Goal: Task Accomplishment & Management: Use online tool/utility

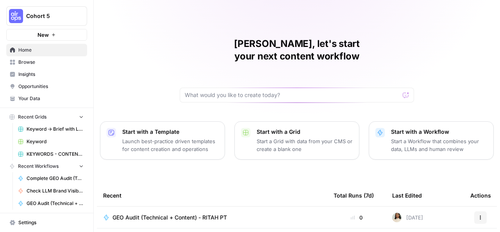
click at [41, 64] on span "Browse" at bounding box center [50, 62] width 65 height 7
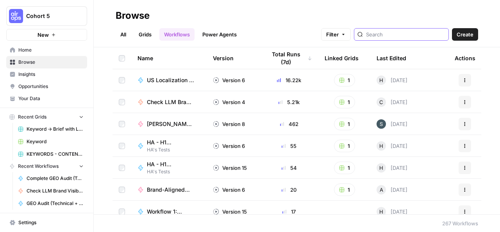
click at [391, 34] on input "search" at bounding box center [405, 34] width 79 height 8
type input "[PERSON_NAME]"
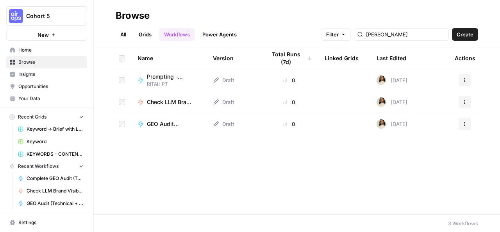
click at [41, 49] on span "Home" at bounding box center [50, 49] width 65 height 7
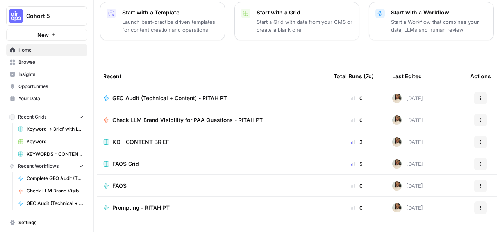
scroll to position [127, 0]
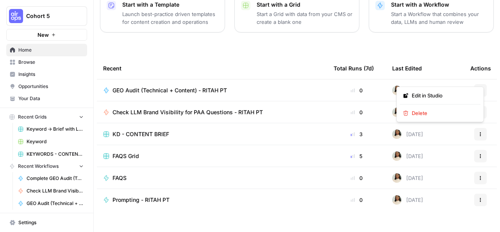
click at [478, 88] on icon "button" at bounding box center [480, 90] width 5 height 5
click at [478, 175] on icon "button" at bounding box center [480, 177] width 5 height 5
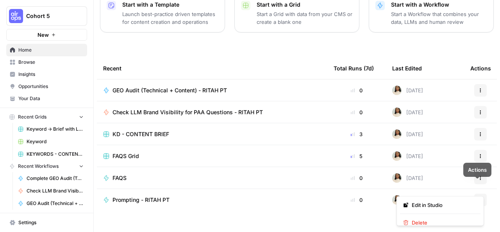
click at [476, 193] on button "Actions" at bounding box center [480, 199] width 12 height 12
click at [220, 108] on span "Check LLM Brand Visibility for PAA Questions - RITAH PT" at bounding box center [187, 112] width 150 height 8
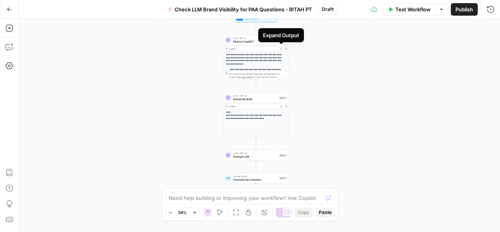
click at [281, 47] on icon "button" at bounding box center [281, 48] width 2 height 2
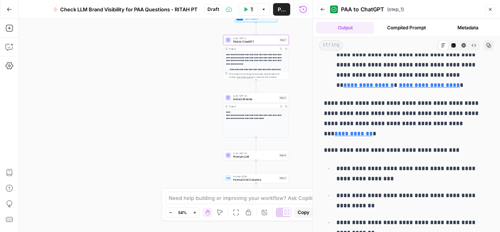
scroll to position [259, 0]
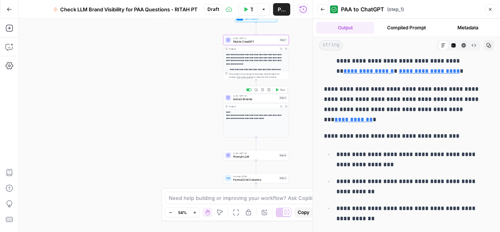
click at [249, 102] on div "LLM · GPT-4.1 Extract Brands Step 2 Copy step Delete step Add Note Test" at bounding box center [256, 98] width 66 height 10
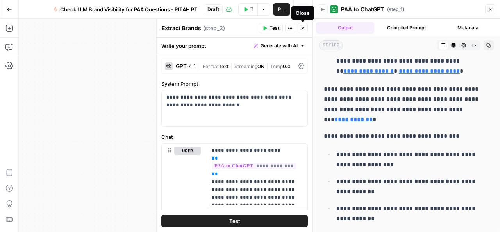
click at [303, 26] on icon "button" at bounding box center [302, 28] width 5 height 5
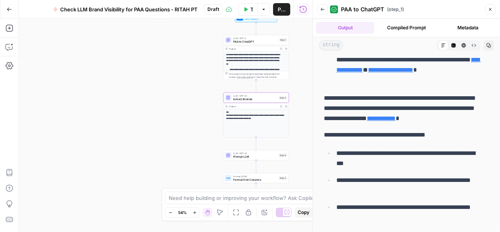
scroll to position [249, 0]
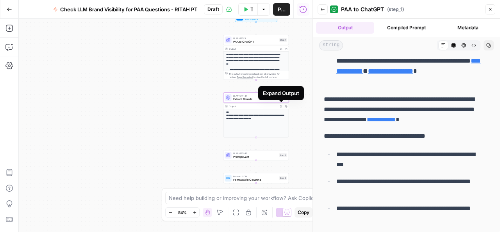
click at [281, 106] on icon "button" at bounding box center [281, 106] width 2 height 2
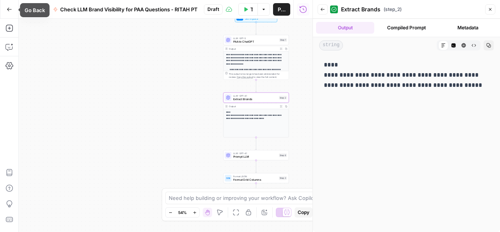
click at [11, 8] on icon "button" at bounding box center [9, 9] width 5 height 5
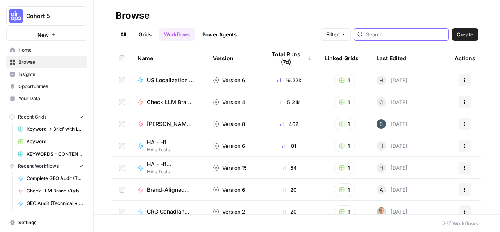
click at [386, 35] on input "search" at bounding box center [405, 34] width 79 height 8
type input "[PERSON_NAME]"
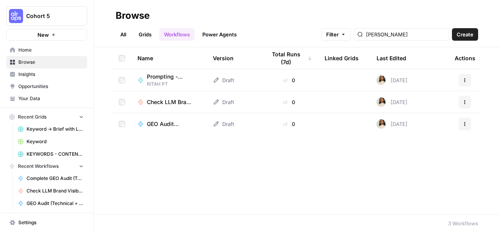
click at [166, 124] on span "GEO Audit (Technical + Content) - RITAH PT" at bounding box center [170, 124] width 47 height 8
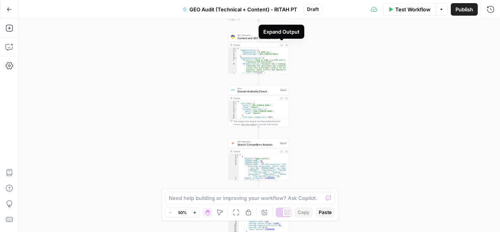
click at [282, 45] on icon "button" at bounding box center [281, 45] width 2 height 2
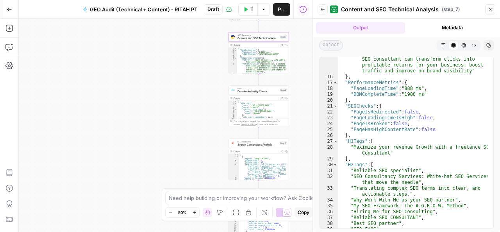
scroll to position [126, 0]
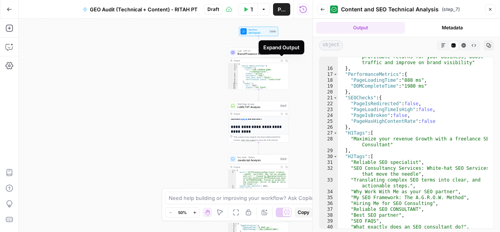
click at [281, 59] on icon "button" at bounding box center [281, 60] width 2 height 2
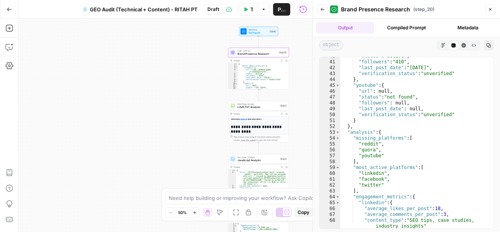
scroll to position [244, 0]
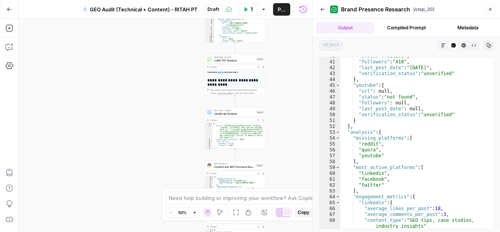
click at [490, 8] on icon "button" at bounding box center [490, 9] width 5 height 5
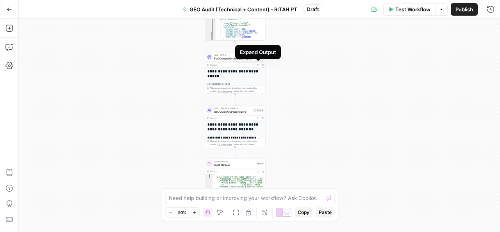
click at [258, 66] on button "Expand Output" at bounding box center [258, 64] width 5 height 5
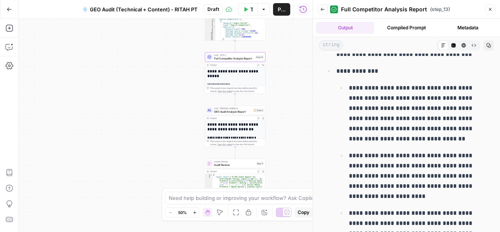
scroll to position [243, 0]
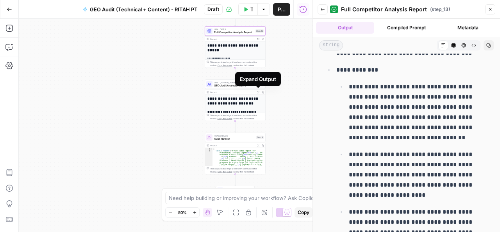
click at [258, 92] on icon "button" at bounding box center [258, 92] width 2 height 2
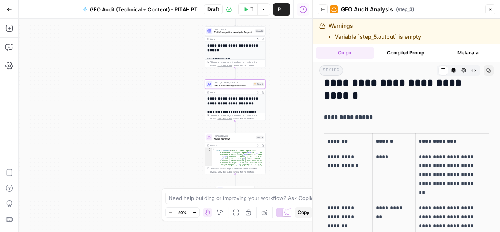
scroll to position [0, 0]
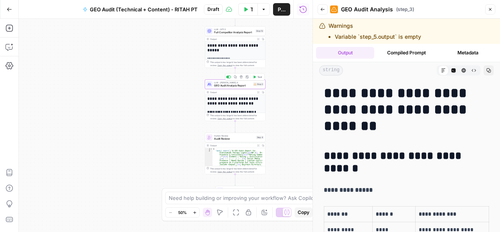
click at [230, 85] on span "GEO Audit Analysis Report" at bounding box center [232, 86] width 37 height 4
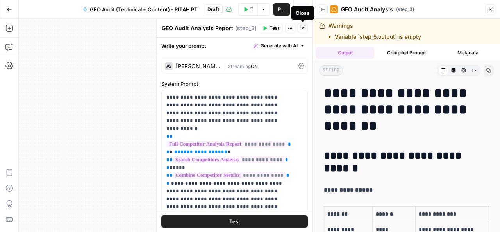
click at [306, 29] on button "Close" at bounding box center [302, 28] width 10 height 10
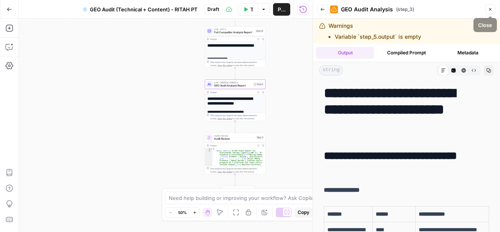
click at [491, 10] on icon "button" at bounding box center [490, 9] width 5 height 5
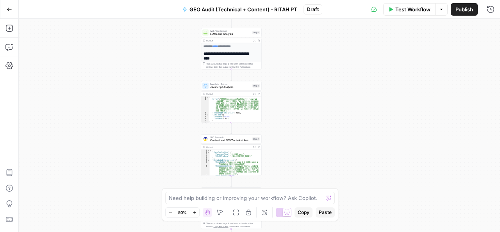
click at [30, 223] on div "**********" at bounding box center [259, 125] width 481 height 213
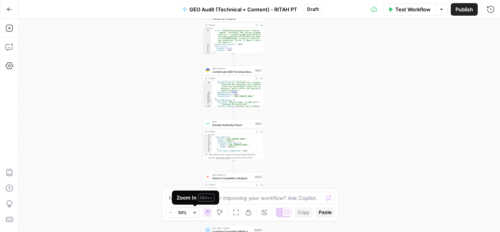
click at [195, 214] on icon "button" at bounding box center [194, 212] width 4 height 4
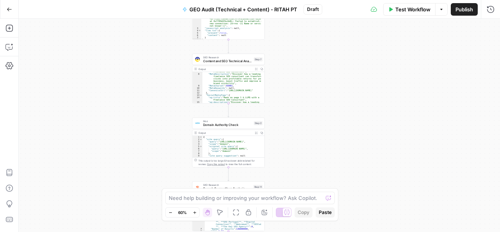
click at [195, 214] on icon "button" at bounding box center [194, 212] width 4 height 4
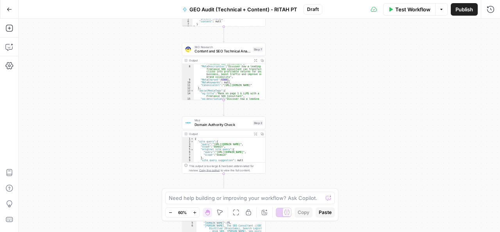
click at [195, 214] on icon "button" at bounding box center [194, 212] width 4 height 4
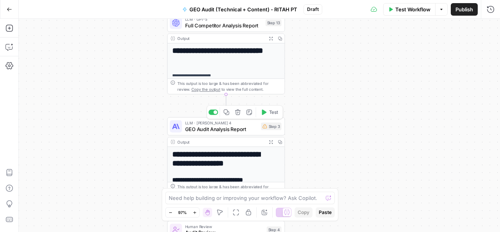
click at [227, 127] on span "GEO Audit Analysis Report" at bounding box center [221, 128] width 73 height 7
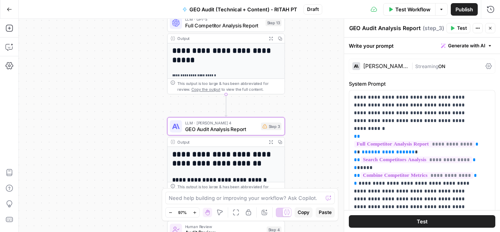
click at [457, 31] on span "Test" at bounding box center [462, 28] width 10 height 7
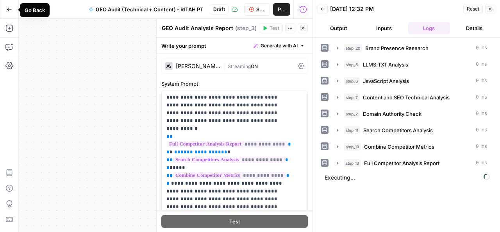
click at [11, 10] on icon "button" at bounding box center [9, 9] width 5 height 5
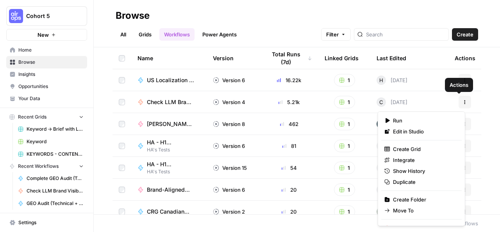
click at [459, 104] on button "Actions" at bounding box center [464, 102] width 12 height 12
click at [404, 181] on span "Duplicate" at bounding box center [424, 182] width 62 height 8
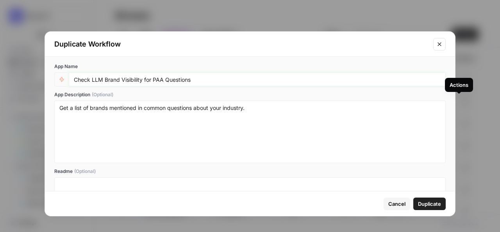
click at [205, 78] on input "Check LLM Brand Visibility for PAA Questions" at bounding box center [257, 79] width 367 height 7
type input "Check LLM Brand Visibility for PAA Questions ritah PT"
click at [424, 205] on span "Duplicate" at bounding box center [429, 203] width 23 height 8
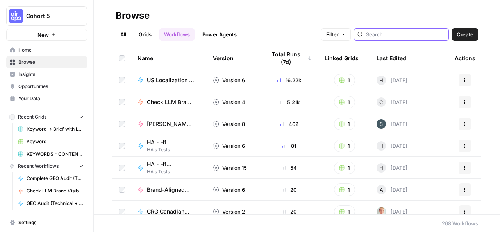
click at [399, 36] on input "search" at bounding box center [405, 34] width 79 height 8
type input "[PERSON_NAME]"
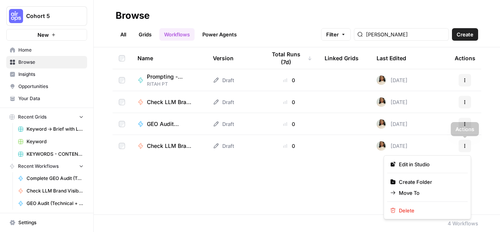
click at [465, 146] on icon "button" at bounding box center [464, 145] width 1 height 1
click at [405, 191] on span "Move To" at bounding box center [430, 193] width 62 height 8
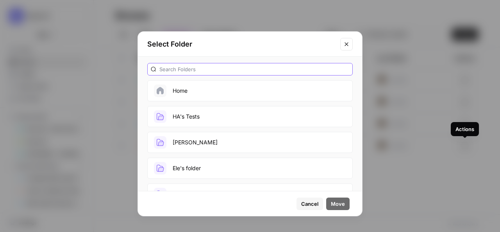
click at [236, 68] on input "text" at bounding box center [254, 69] width 190 height 8
type input "ritah"
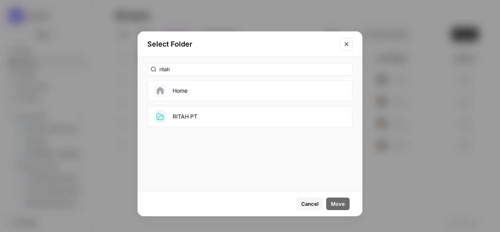
click at [197, 118] on button "RITAH PT" at bounding box center [249, 116] width 205 height 21
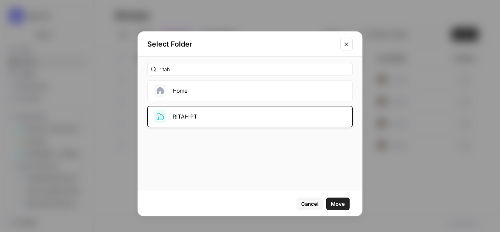
click at [340, 205] on span "Move" at bounding box center [338, 203] width 14 height 8
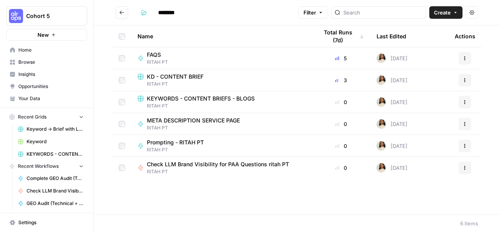
click at [118, 11] on button "Go back" at bounding box center [122, 12] width 12 height 12
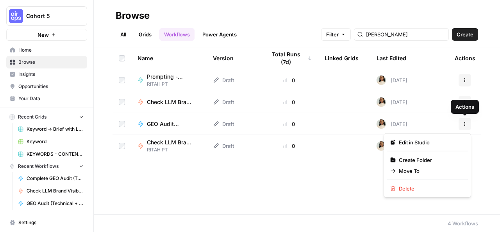
click at [465, 125] on icon "button" at bounding box center [464, 123] width 5 height 5
click at [407, 167] on span "Move To" at bounding box center [430, 171] width 62 height 8
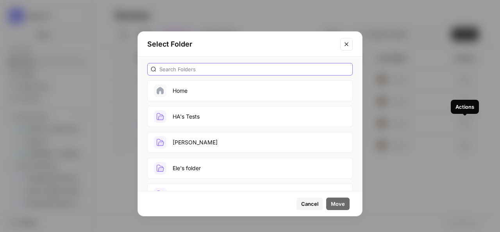
click at [251, 70] on input "text" at bounding box center [254, 69] width 190 height 8
type input "ritah"
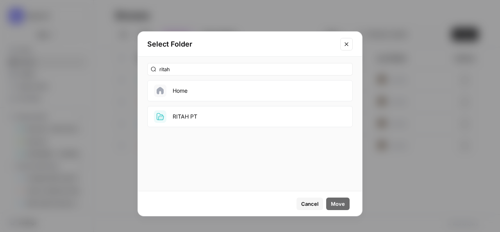
click at [223, 114] on button "RITAH PT" at bounding box center [249, 116] width 205 height 21
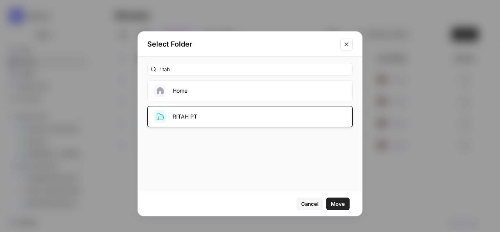
click at [342, 204] on span "Move" at bounding box center [338, 203] width 14 height 8
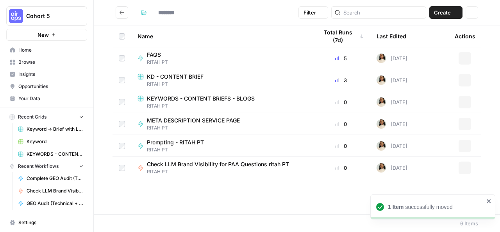
type input "********"
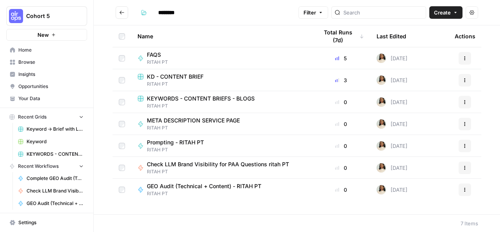
click at [122, 13] on icon "Go back" at bounding box center [121, 12] width 5 height 5
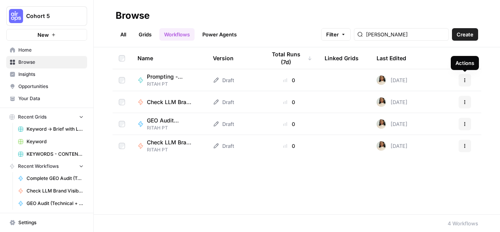
click at [465, 80] on icon "button" at bounding box center [464, 79] width 1 height 1
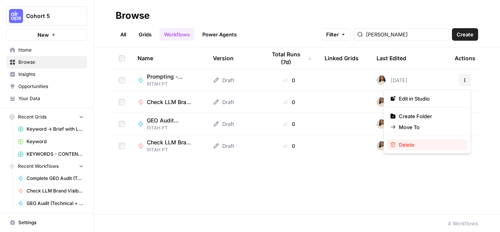
click at [408, 144] on span "Delete" at bounding box center [430, 145] width 62 height 8
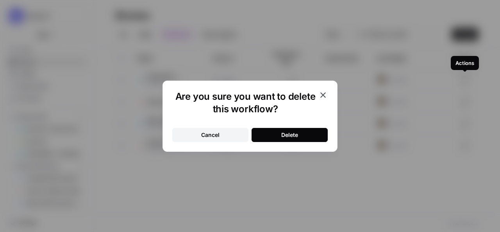
click at [323, 94] on icon "button" at bounding box center [322, 94] width 5 height 5
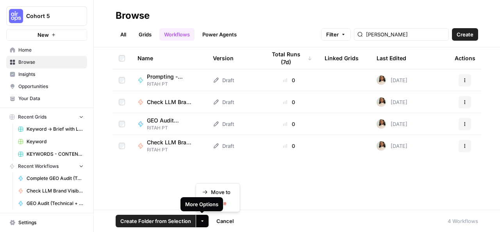
click at [202, 222] on icon "button" at bounding box center [202, 220] width 5 height 5
click at [227, 190] on span "Move to" at bounding box center [221, 192] width 20 height 8
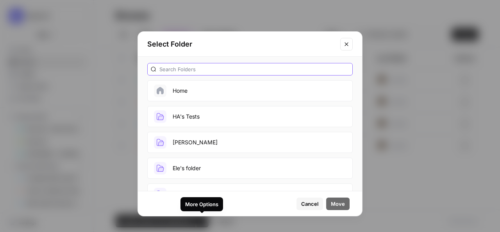
click at [262, 70] on input "text" at bounding box center [254, 69] width 190 height 8
type input "ritah"
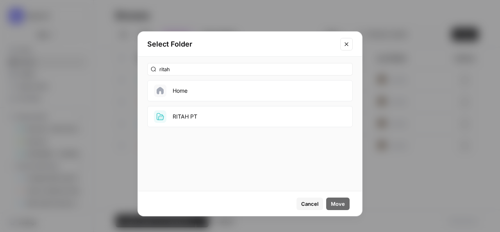
click at [211, 116] on button "RITAH PT" at bounding box center [249, 116] width 205 height 21
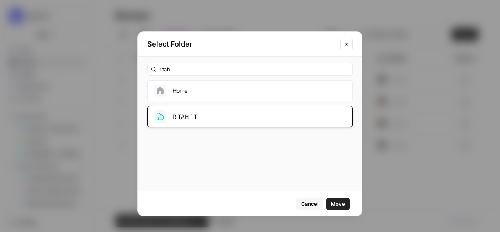
click at [343, 201] on span "Move" at bounding box center [338, 203] width 14 height 8
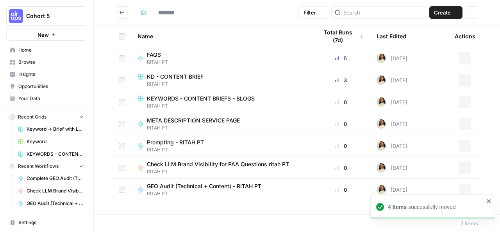
type input "********"
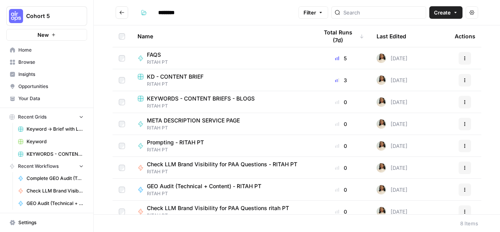
click at [125, 11] on button "Go back" at bounding box center [122, 12] width 12 height 12
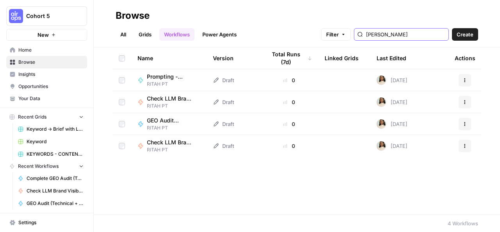
drag, startPoint x: 391, startPoint y: 36, endPoint x: 372, endPoint y: 33, distance: 18.5
click at [372, 33] on div "[PERSON_NAME]" at bounding box center [401, 34] width 95 height 12
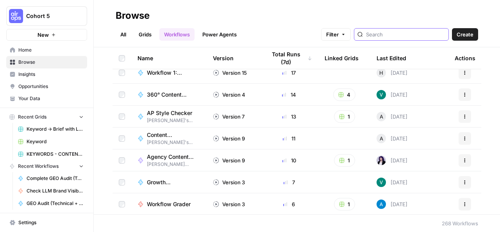
scroll to position [161, 0]
click at [176, 133] on span "Content Repurposing Engine" at bounding box center [170, 134] width 47 height 8
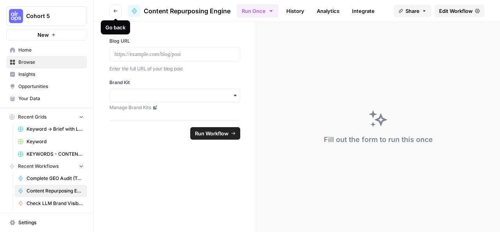
click at [114, 9] on icon "button" at bounding box center [115, 11] width 5 height 5
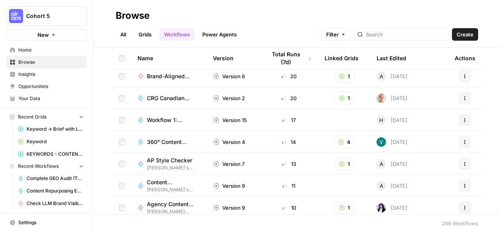
scroll to position [155, 0]
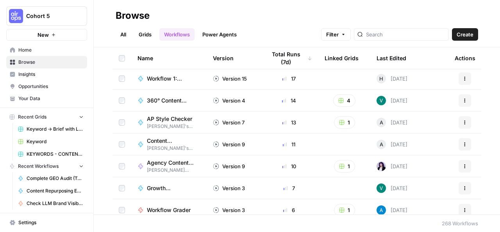
click at [462, 146] on icon "button" at bounding box center [464, 144] width 5 height 5
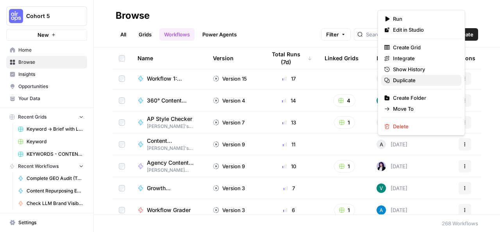
click at [410, 78] on span "Duplicate" at bounding box center [424, 80] width 62 height 8
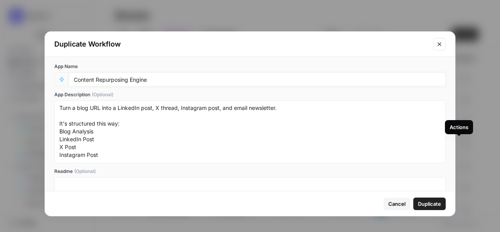
click at [174, 78] on input "Content Repurposing Engine" at bounding box center [257, 79] width 367 height 7
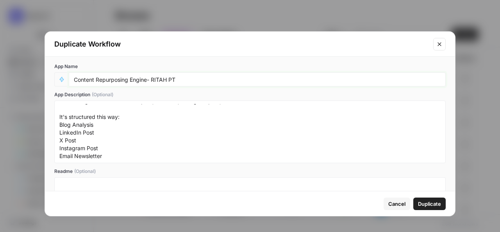
scroll to position [0, 0]
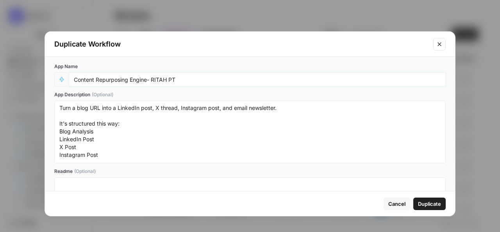
type input "Content Repurposing Engine- RITAH PT"
click at [428, 201] on span "Duplicate" at bounding box center [429, 203] width 23 height 8
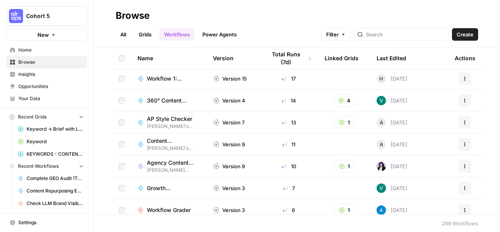
click at [173, 164] on span "Agency Content Review 1 ([PERSON_NAME])" at bounding box center [170, 162] width 47 height 8
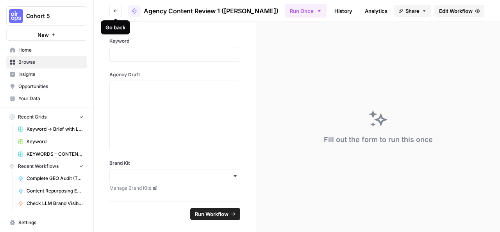
click at [116, 10] on icon "button" at bounding box center [115, 11] width 5 height 5
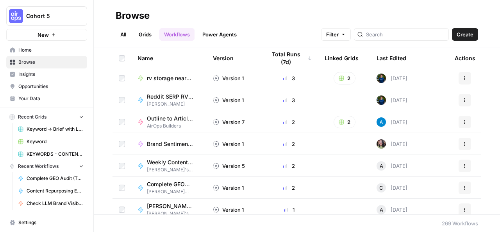
scroll to position [527, 0]
click at [182, 148] on td "Brand Sentiment Analysis - [PERSON_NAME]" at bounding box center [168, 142] width 75 height 21
click at [175, 142] on span "Brand Sentiment Analysis - [PERSON_NAME]" at bounding box center [170, 143] width 47 height 8
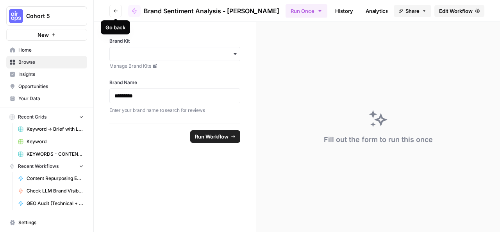
click at [115, 9] on icon "button" at bounding box center [115, 11] width 5 height 5
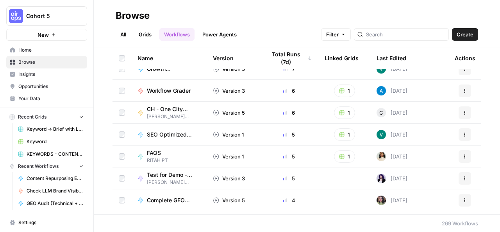
scroll to position [274, 0]
click at [412, 32] on input "search" at bounding box center [405, 34] width 79 height 8
type input "co"
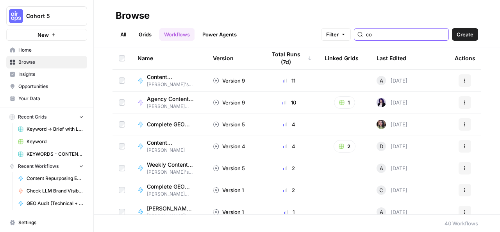
scroll to position [22, 0]
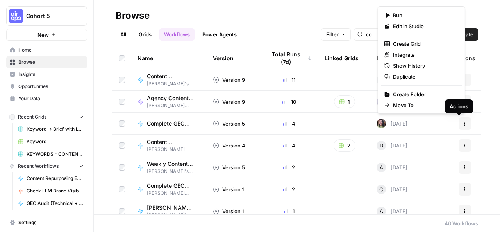
click at [462, 122] on icon "button" at bounding box center [464, 123] width 5 height 5
click at [404, 74] on span "Duplicate" at bounding box center [424, 77] width 62 height 8
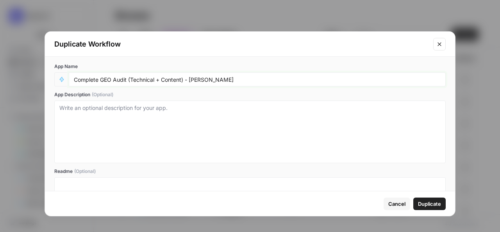
drag, startPoint x: 190, startPoint y: 78, endPoint x: 224, endPoint y: 83, distance: 34.7
click at [224, 83] on div "Complete GEO Audit (Technical + Content) - [PERSON_NAME]" at bounding box center [257, 79] width 377 height 14
type input "Complete GEO Audit (Technical + Content) - RITAH PT"
click at [431, 204] on span "Duplicate" at bounding box center [429, 203] width 23 height 8
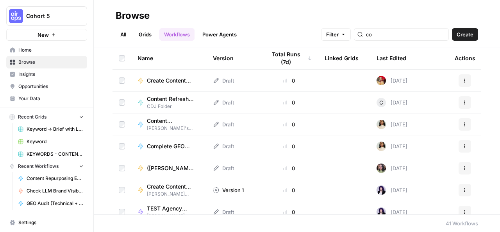
scroll to position [460, 0]
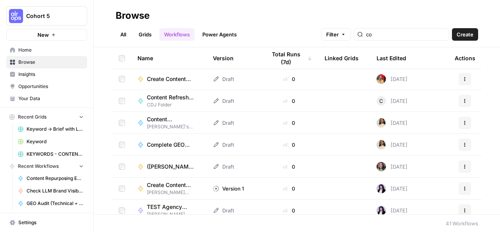
click at [195, 167] on td "([PERSON_NAME]) Create Content Brief from Keyword" at bounding box center [168, 165] width 75 height 21
click at [148, 165] on span "([PERSON_NAME]) Create Content Brief from Keyword" at bounding box center [170, 166] width 47 height 8
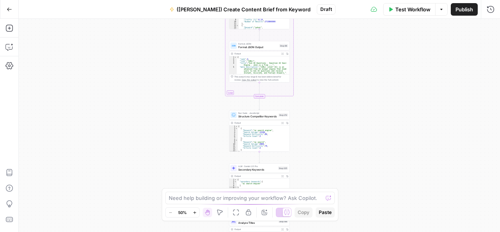
click at [13, 4] on button "Go Back" at bounding box center [9, 9] width 14 height 14
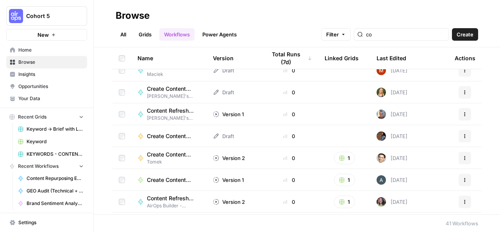
scroll to position [751, 0]
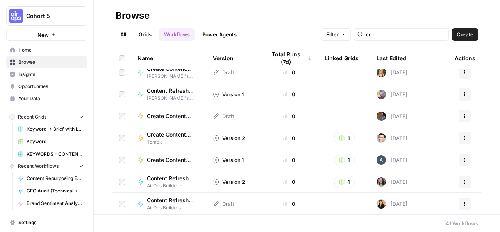
click at [165, 179] on span "Content Refresh - Competitive Gap Analysis ([PERSON_NAME])" at bounding box center [170, 178] width 47 height 8
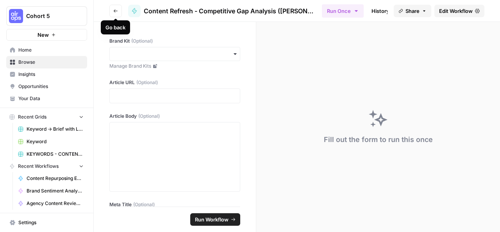
click at [114, 13] on button "Go back" at bounding box center [115, 11] width 12 height 12
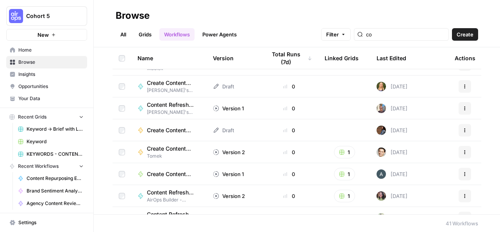
scroll to position [751, 0]
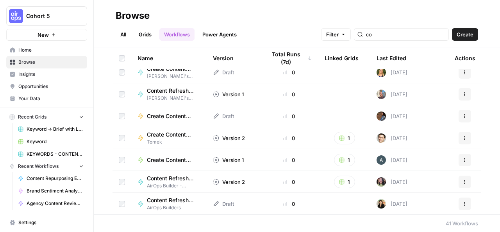
click at [175, 117] on span "Create Content Brief from Keyword (NAME)" at bounding box center [170, 116] width 47 height 8
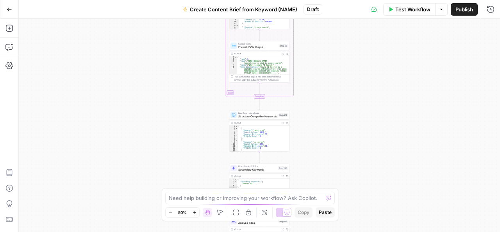
click at [7, 9] on icon "button" at bounding box center [9, 9] width 5 height 5
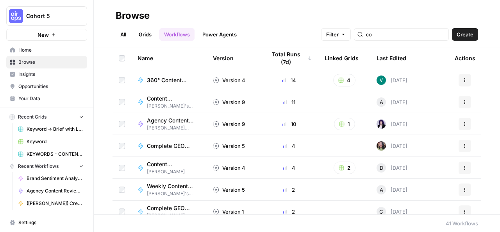
click at [126, 37] on link "All" at bounding box center [123, 34] width 15 height 12
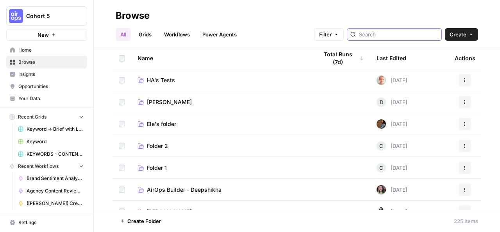
click at [409, 34] on input "search" at bounding box center [398, 34] width 79 height 8
type input "ri"
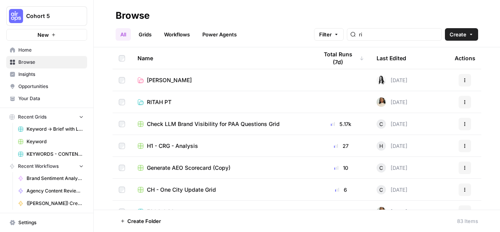
click at [230, 100] on link "RITAH PT" at bounding box center [221, 102] width 168 height 8
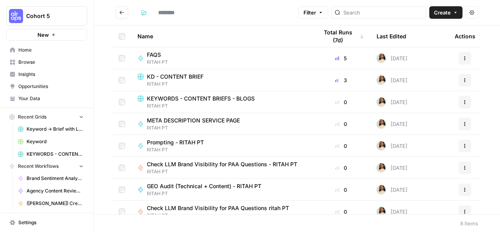
type input "********"
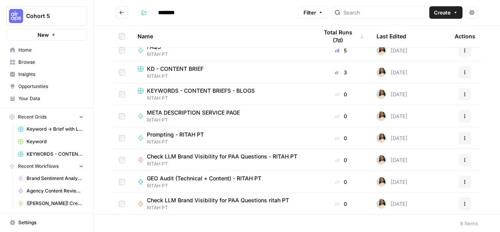
click at [462, 203] on icon "button" at bounding box center [464, 203] width 5 height 5
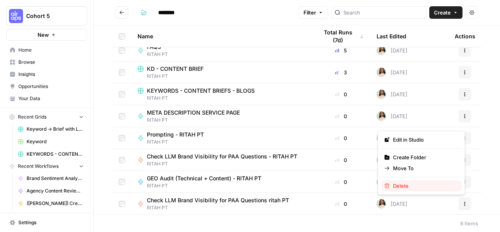
click at [404, 187] on span "Delete" at bounding box center [424, 186] width 62 height 8
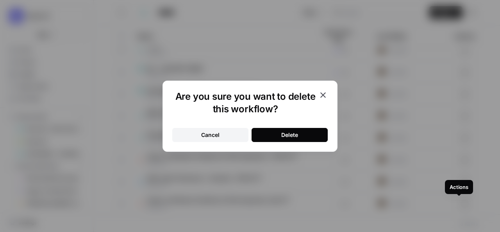
click at [296, 134] on div "Delete" at bounding box center [289, 135] width 17 height 8
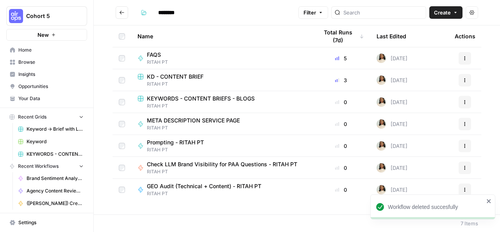
scroll to position [0, 0]
click at [123, 17] on button "Go back" at bounding box center [122, 12] width 12 height 12
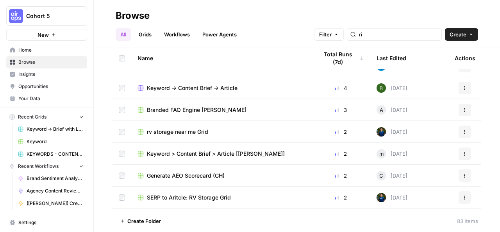
scroll to position [255, 0]
click at [378, 33] on input "ri" at bounding box center [398, 34] width 79 height 8
click at [436, 36] on input "ri" at bounding box center [398, 34] width 79 height 8
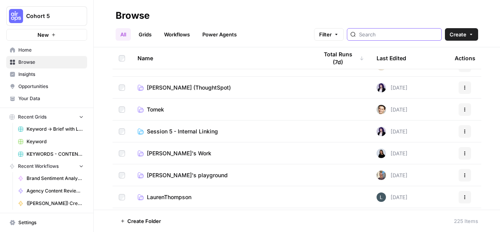
click at [395, 34] on input "search" at bounding box center [398, 34] width 79 height 8
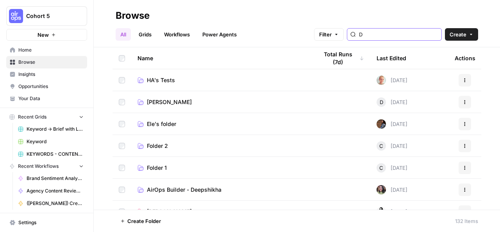
type input "D"
click at [255, 191] on link "AirOps Builder - Deepshikha" at bounding box center [221, 189] width 168 height 8
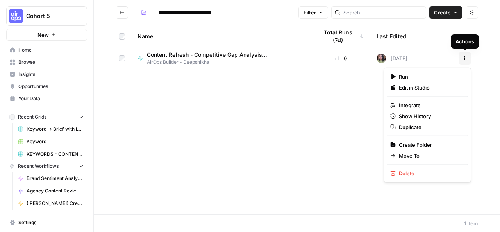
click at [466, 60] on icon "button" at bounding box center [464, 58] width 5 height 5
click at [412, 128] on span "Duplicate" at bounding box center [430, 127] width 62 height 8
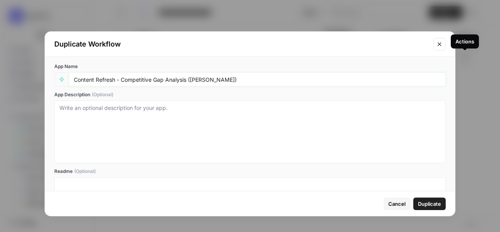
click at [189, 77] on input "Content Refresh - Competitive Gap Analysis ([PERSON_NAME])" at bounding box center [257, 79] width 367 height 7
drag, startPoint x: 189, startPoint y: 78, endPoint x: 221, endPoint y: 79, distance: 32.0
click at [221, 79] on input "Content Refresh - Competitive Gap Analysis ([PERSON_NAME])" at bounding box center [257, 79] width 367 height 7
click at [196, 79] on input "Content Refresh - Competitive Gap Analysis )" at bounding box center [257, 79] width 367 height 7
type input "Content Refresh - Competitive Gap Analysis - RITAH PT"
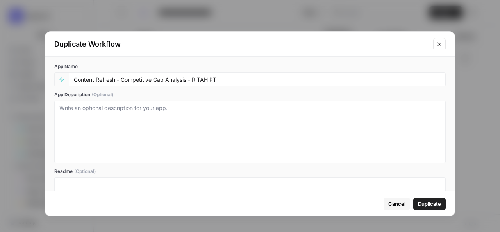
click at [437, 206] on span "Duplicate" at bounding box center [429, 203] width 23 height 8
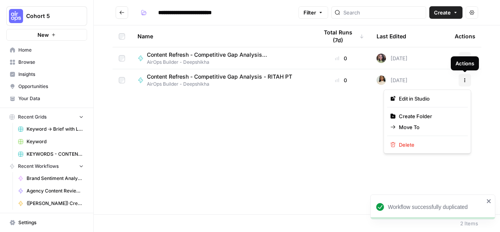
click at [464, 79] on icon "button" at bounding box center [464, 80] width 5 height 5
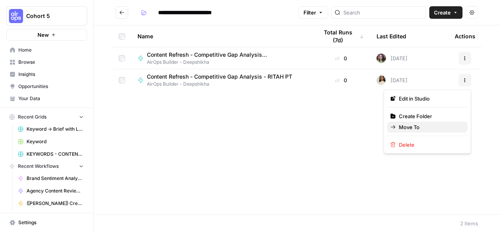
click at [417, 125] on span "Move To" at bounding box center [430, 127] width 62 height 8
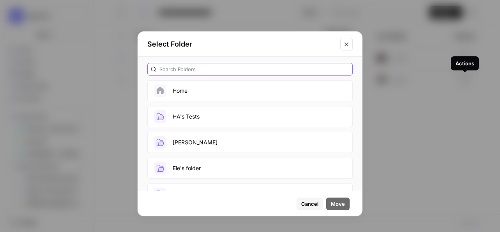
click at [215, 68] on input "text" at bounding box center [254, 69] width 190 height 8
type input "ritah"
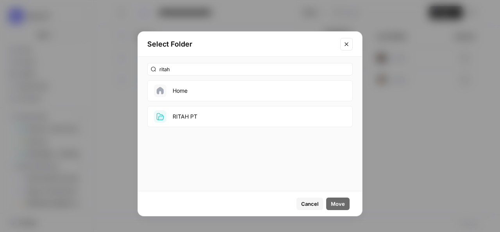
click at [205, 114] on button "RITAH PT" at bounding box center [249, 116] width 205 height 21
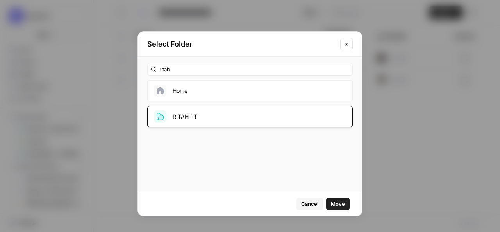
click at [334, 204] on span "Move" at bounding box center [338, 203] width 14 height 8
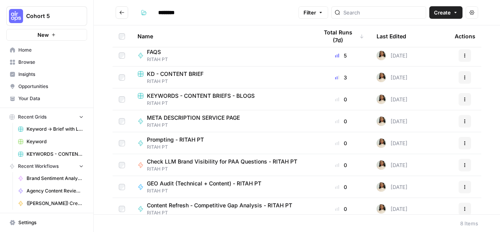
scroll to position [8, 0]
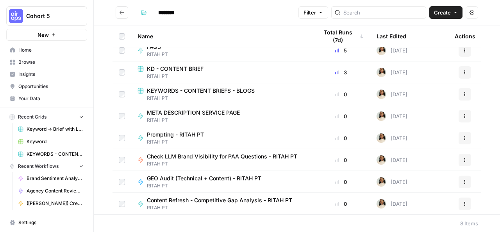
click at [122, 15] on icon "Go back" at bounding box center [121, 12] width 5 height 5
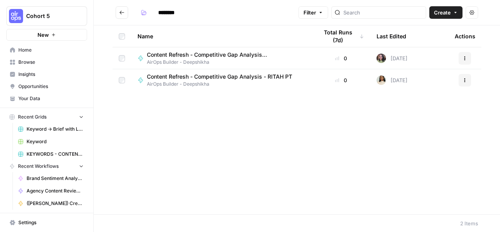
type input "**********"
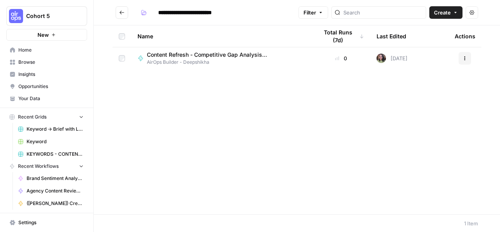
click at [123, 14] on icon "Go back" at bounding box center [121, 12] width 5 height 5
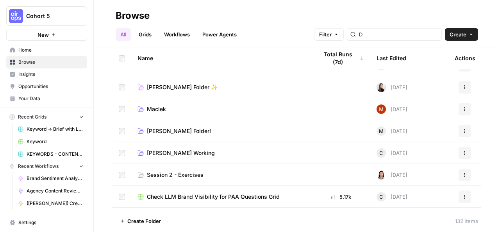
scroll to position [606, 0]
click at [434, 36] on input "D" at bounding box center [398, 34] width 79 height 8
click at [385, 38] on div at bounding box center [394, 34] width 95 height 12
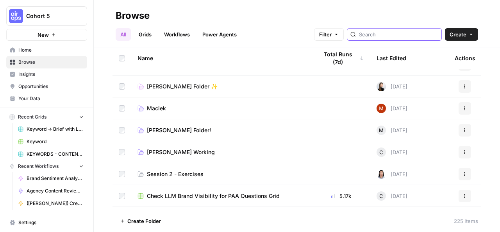
click at [383, 36] on input "search" at bounding box center [398, 34] width 79 height 8
type input "[PERSON_NAME]"
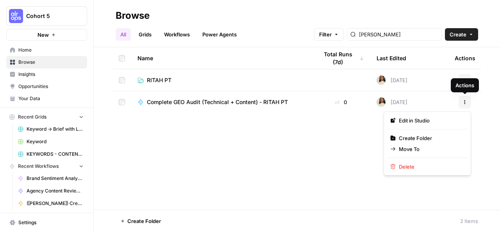
click at [464, 103] on icon "button" at bounding box center [464, 102] width 5 height 5
click at [408, 148] on span "Move To" at bounding box center [430, 149] width 62 height 8
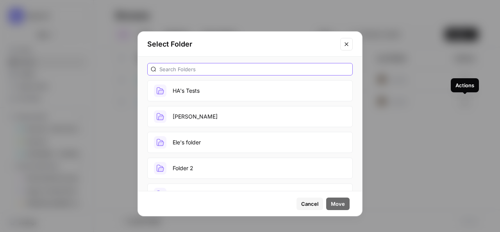
click at [244, 71] on input "text" at bounding box center [254, 69] width 190 height 8
type input "ritah"
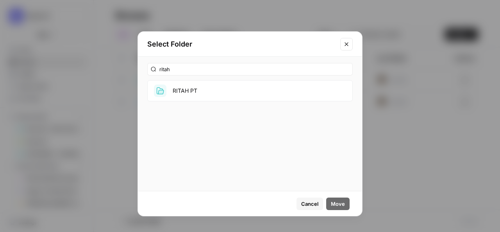
click at [234, 84] on button "RITAH PT" at bounding box center [249, 90] width 205 height 21
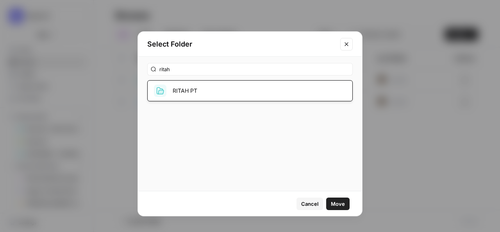
click at [340, 203] on span "Move" at bounding box center [338, 203] width 14 height 8
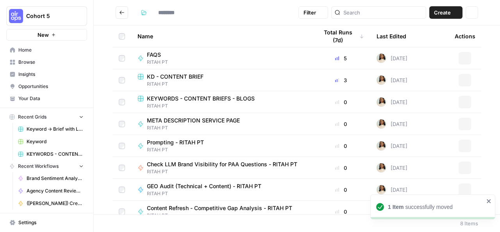
type input "********"
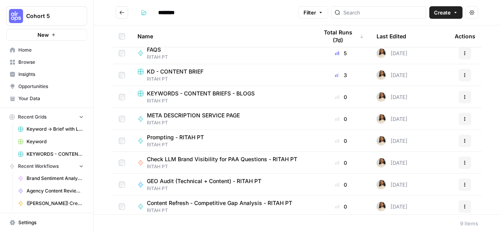
scroll to position [2, 0]
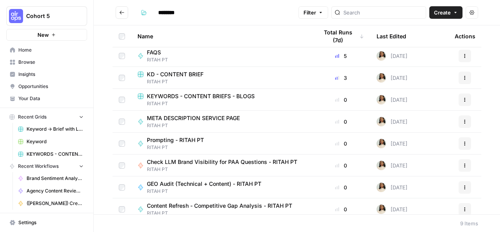
click at [247, 75] on div "KD - CONTENT BRIEF" at bounding box center [221, 74] width 168 height 8
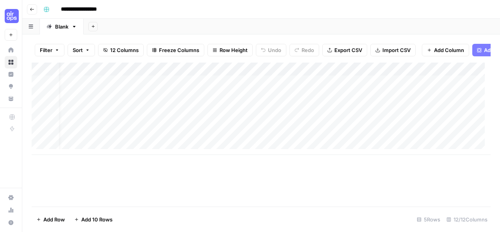
scroll to position [0, 12]
click at [294, 100] on div "Add Column" at bounding box center [261, 108] width 459 height 92
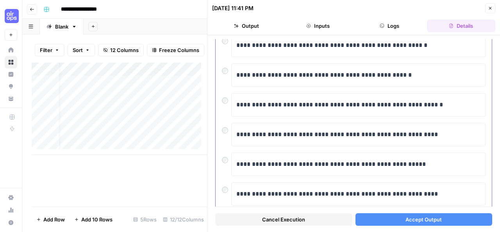
scroll to position [201, 0]
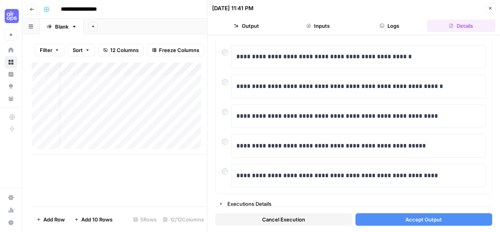
click at [411, 218] on span "Accept Output" at bounding box center [423, 219] width 36 height 8
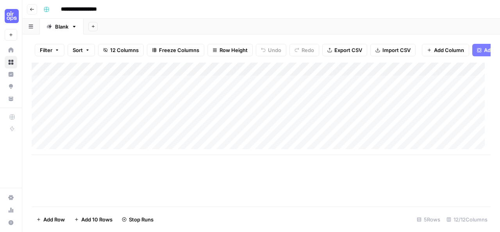
click at [31, 11] on icon "button" at bounding box center [32, 9] width 5 height 5
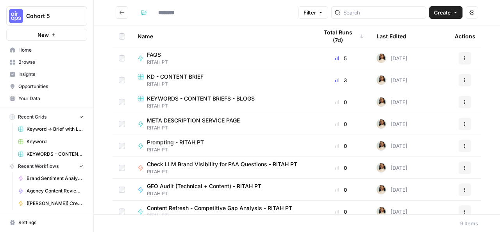
type input "********"
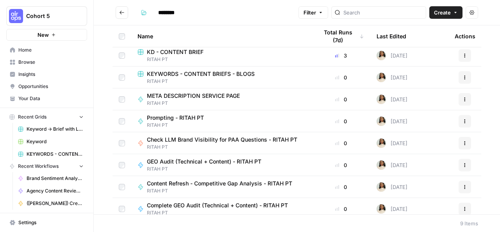
scroll to position [25, 0]
click at [234, 163] on span "GEO Audit (Technical + Content) - RITAH PT" at bounding box center [204, 161] width 114 height 8
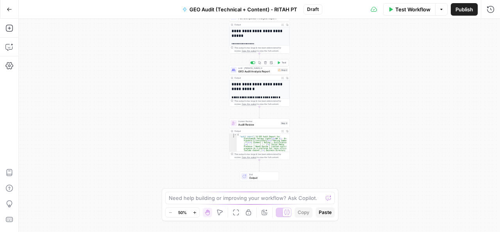
click at [273, 69] on span "GEO Audit Analysis Report" at bounding box center [256, 71] width 37 height 4
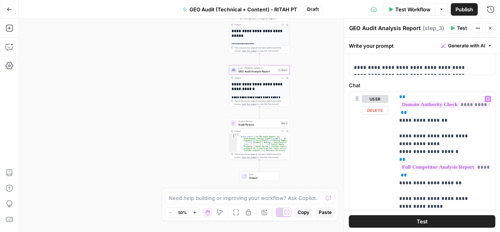
scroll to position [80, 0]
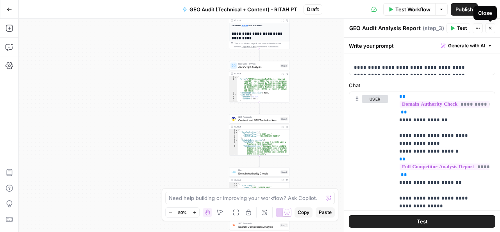
click at [487, 28] on button "Close" at bounding box center [490, 28] width 10 height 10
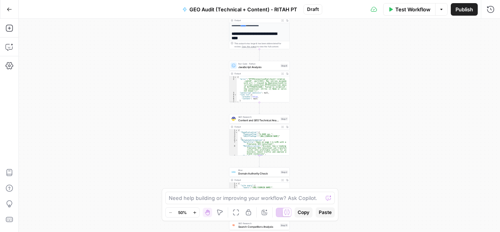
click at [196, 212] on icon "button" at bounding box center [194, 212] width 4 height 4
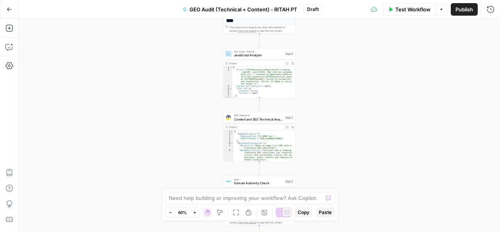
click at [196, 212] on icon "button" at bounding box center [194, 212] width 4 height 4
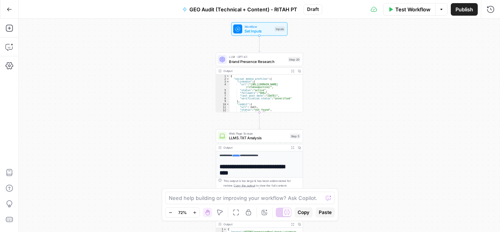
click at [270, 8] on span "GEO Audit (Technical + Content) - RITAH PT" at bounding box center [243, 9] width 108 height 8
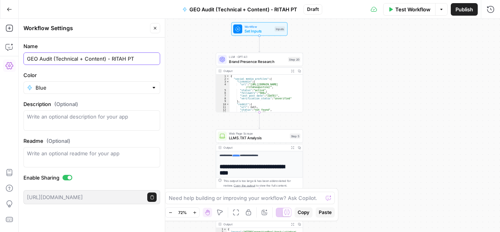
drag, startPoint x: 107, startPoint y: 59, endPoint x: 55, endPoint y: 55, distance: 52.0
click at [55, 55] on input "GEO Audit (Technical + Content) - RITAH PT" at bounding box center [92, 59] width 130 height 8
type input "GEO Audit - RITAH PT"
click at [191, 141] on div "**********" at bounding box center [259, 125] width 481 height 213
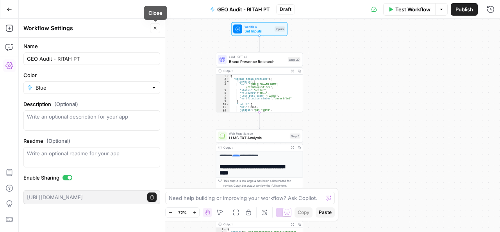
click at [157, 30] on icon "button" at bounding box center [155, 28] width 5 height 5
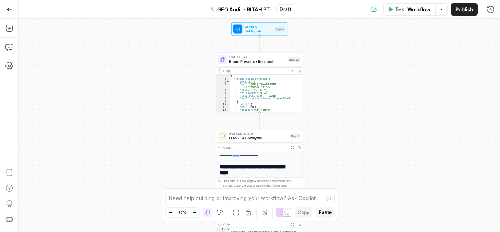
click at [194, 214] on icon "button" at bounding box center [194, 212] width 4 height 4
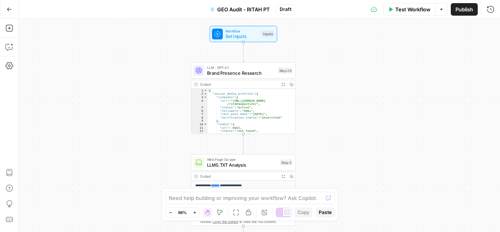
click at [245, 34] on span "Set Inputs" at bounding box center [242, 36] width 34 height 7
click at [326, 86] on div "**********" at bounding box center [259, 125] width 481 height 213
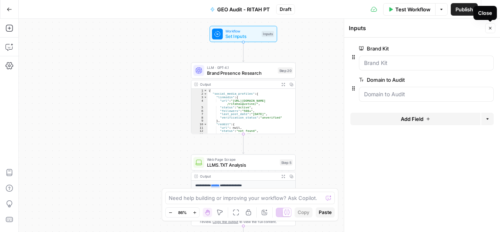
click at [490, 28] on icon "button" at bounding box center [490, 28] width 3 height 3
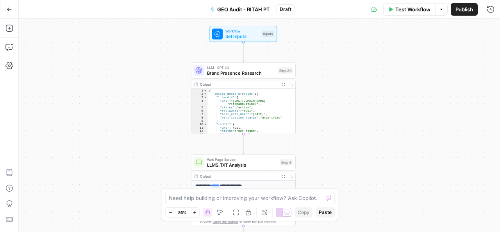
click at [413, 7] on span "Test Workflow" at bounding box center [412, 9] width 35 height 8
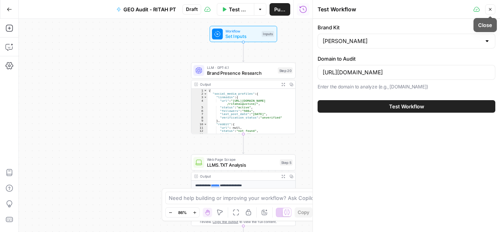
click at [492, 8] on button "Close" at bounding box center [490, 9] width 10 height 10
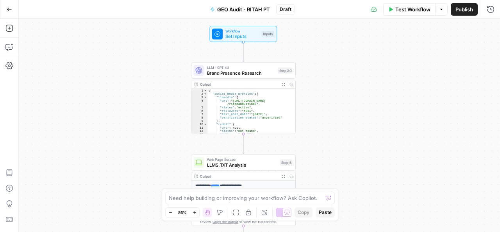
click at [112, 215] on div "**********" at bounding box center [259, 125] width 481 height 213
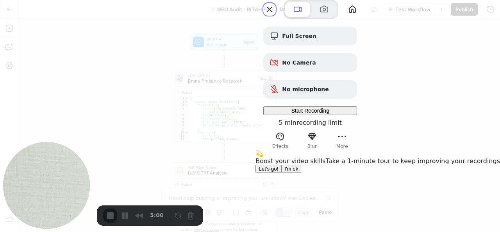
scroll to position [19, 0]
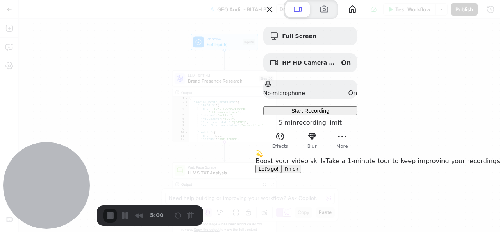
click at [298, 171] on span "I'm ok" at bounding box center [291, 169] width 14 height 6
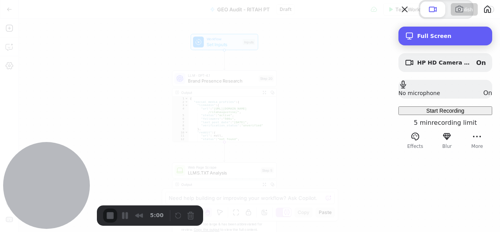
click at [442, 39] on span "Full Screen" at bounding box center [451, 36] width 69 height 6
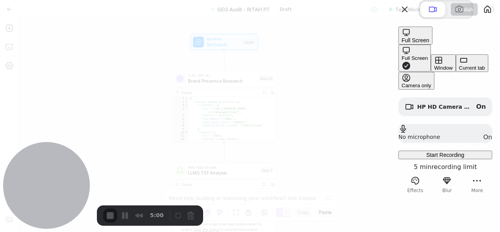
click at [431, 72] on button "Window" at bounding box center [443, 63] width 25 height 18
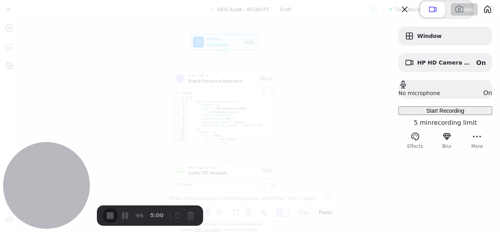
click at [426, 114] on span "Start Recording" at bounding box center [445, 110] width 38 height 6
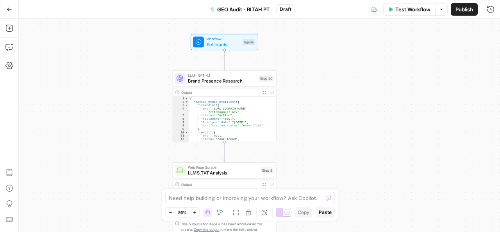
scroll to position [21, 0]
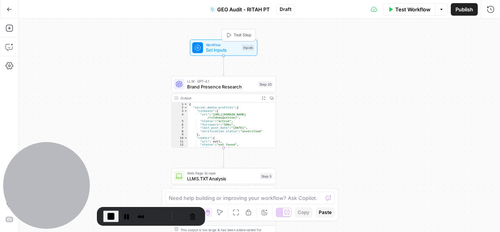
click at [221, 47] on span "Set Inputs" at bounding box center [223, 49] width 34 height 7
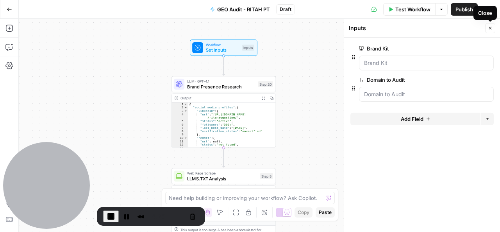
click at [491, 26] on icon "button" at bounding box center [490, 28] width 5 height 5
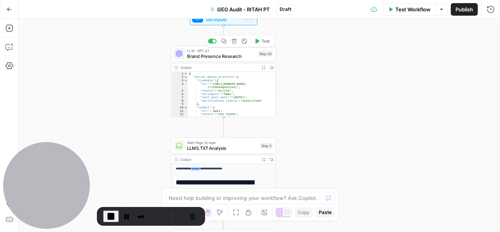
click at [215, 55] on span "Brand Presence Research" at bounding box center [221, 56] width 68 height 7
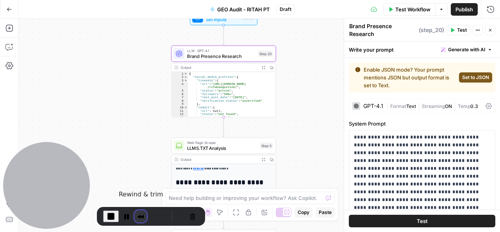
click at [138, 216] on button "Rewind and Trim Recording" at bounding box center [140, 216] width 12 height 12
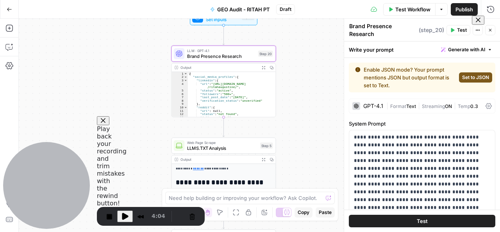
scroll to position [0, 0]
click at [475, 23] on span at bounding box center [478, 20] width 6 height 6
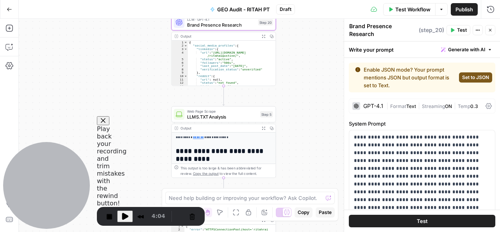
click at [109, 125] on button "Close" at bounding box center [103, 120] width 12 height 9
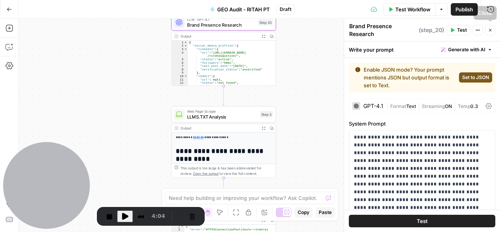
click at [488, 28] on icon "button" at bounding box center [490, 30] width 5 height 5
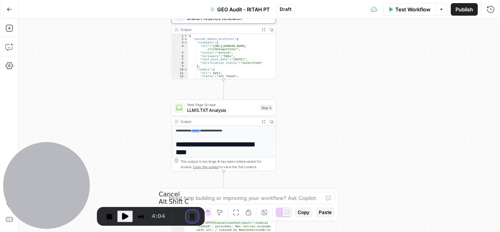
click at [187, 213] on button "Cancel Recording" at bounding box center [192, 216] width 12 height 12
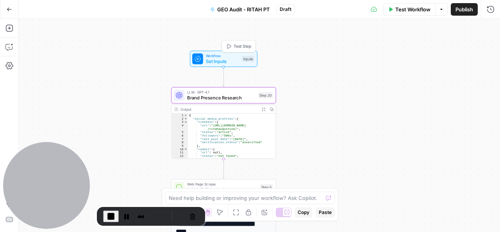
click at [226, 58] on span "Set Inputs" at bounding box center [223, 61] width 34 height 7
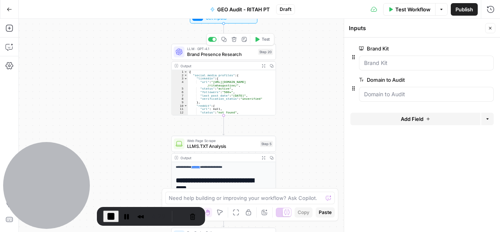
click at [218, 58] on div "LLM · GPT-4.1 Brand Presence Research Step 20 Copy step Delete step Add Note Te…" at bounding box center [223, 52] width 105 height 16
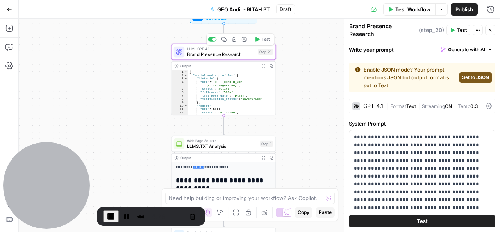
type textarea "Brand Presence Research"
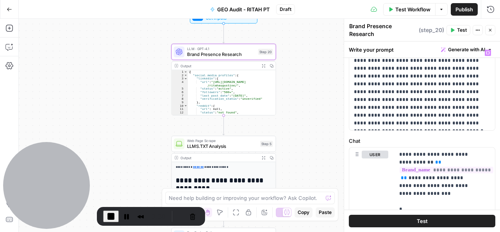
scroll to position [85, 0]
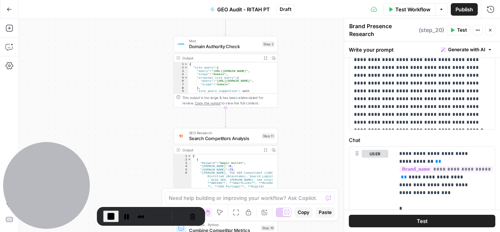
drag, startPoint x: 313, startPoint y: 73, endPoint x: 305, endPoint y: 39, distance: 35.3
click at [313, 73] on div "**********" at bounding box center [259, 125] width 481 height 213
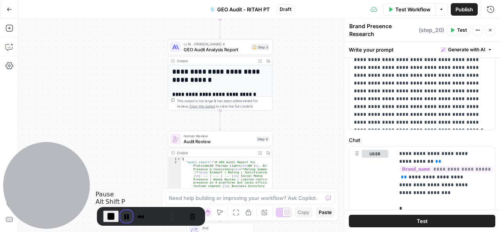
click at [126, 216] on button "Pause Recording" at bounding box center [126, 216] width 12 height 12
click at [110, 215] on button "End Recording" at bounding box center [109, 216] width 12 height 12
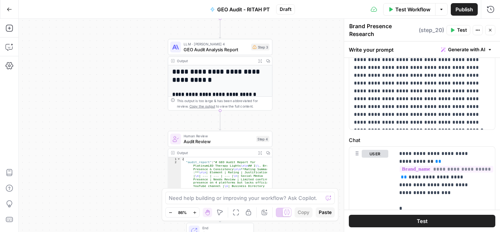
click at [489, 28] on icon "button" at bounding box center [490, 30] width 5 height 5
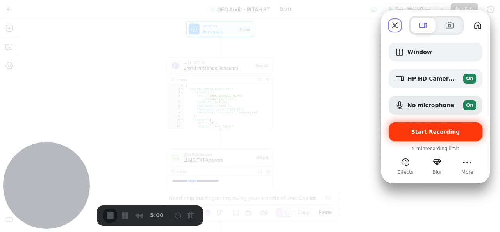
click at [424, 132] on span "Start Recording" at bounding box center [435, 131] width 49 height 6
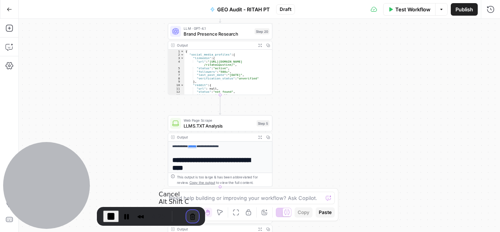
click at [192, 216] on button "Cancel Recording" at bounding box center [192, 216] width 12 height 12
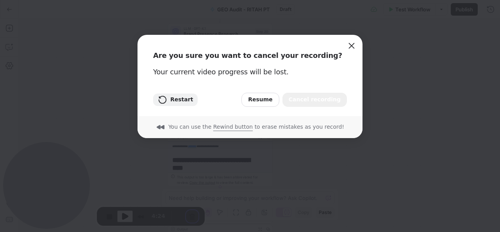
click at [169, 101] on span at bounding box center [164, 99] width 12 height 9
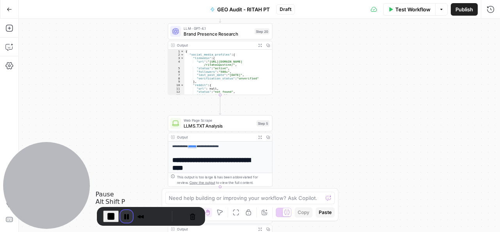
click at [126, 215] on button "Pause Recording" at bounding box center [126, 216] width 12 height 12
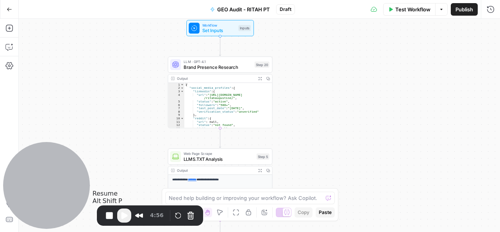
click at [123, 215] on span "Play Recording" at bounding box center [123, 214] width 9 height 9
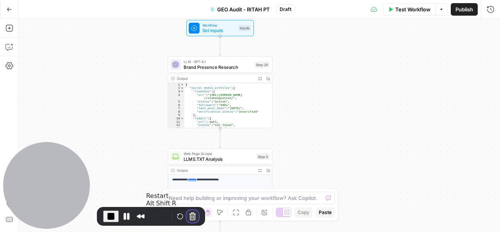
click at [189, 215] on button "Cancel Recording" at bounding box center [192, 216] width 12 height 12
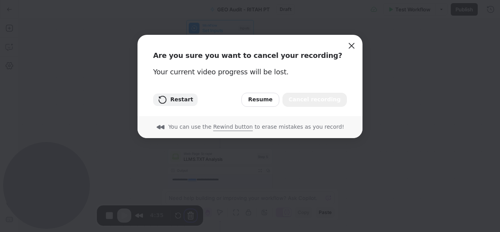
click at [179, 99] on button "Restart" at bounding box center [175, 99] width 45 height 12
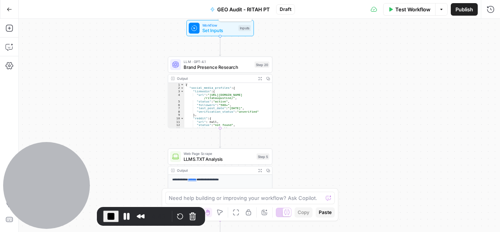
click at [225, 24] on span "Workflow" at bounding box center [219, 24] width 34 height 5
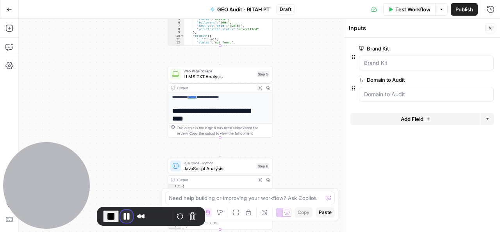
click at [124, 215] on button "Pause Recording" at bounding box center [126, 216] width 12 height 12
click at [210, 81] on div "Web Page Scrape LLMS.TXT Analysis Step 5" at bounding box center [220, 74] width 105 height 16
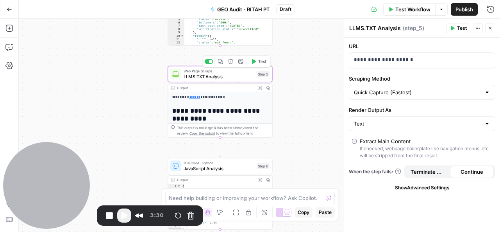
type textarea "LLMS.TXT Analysis"
click at [136, 216] on button "Rewind and Trim Recording" at bounding box center [139, 215] width 12 height 12
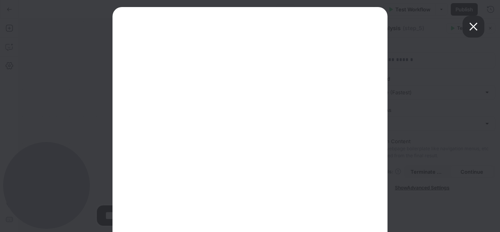
scroll to position [46, 0]
